Goal: Task Accomplishment & Management: Manage account settings

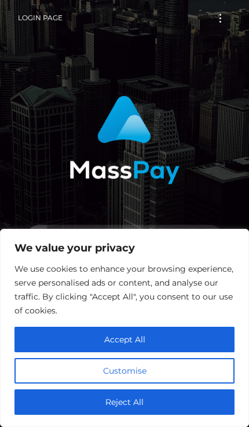
scroll to position [114, 0]
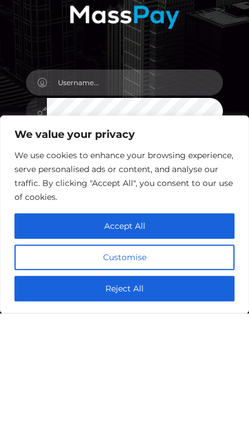
type input "trinityarianna1211@gmail.com"
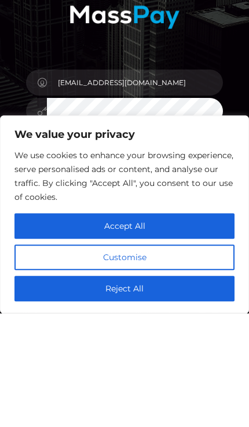
click at [182, 262] on p "We use cookies to enhance your browsing experience, serve personalised ads or c…" at bounding box center [124, 290] width 220 height 56
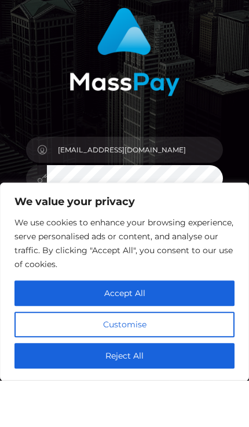
click at [175, 358] on button "Customise" at bounding box center [124, 370] width 220 height 25
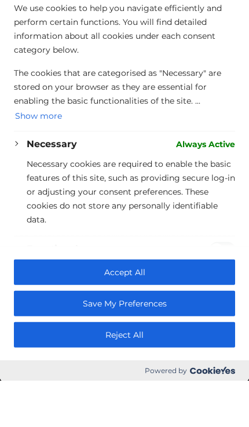
click at [158, 337] on button "Save My Preferences" at bounding box center [124, 349] width 221 height 25
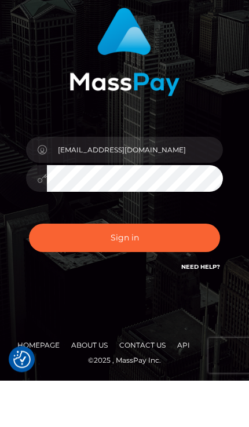
click at [163, 270] on button "Sign in" at bounding box center [124, 284] width 191 height 28
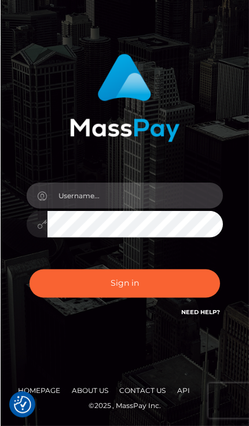
scroll to position [68, 0]
